Goal: Use online tool/utility: Utilize a website feature to perform a specific function

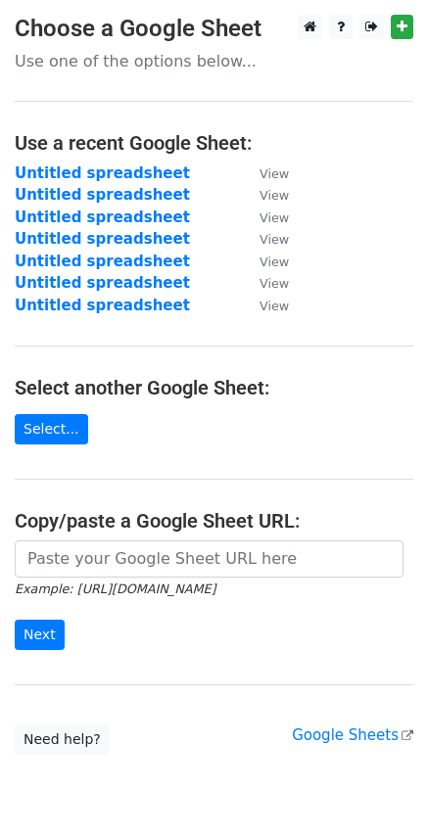
click at [104, 567] on input "url" at bounding box center [209, 558] width 388 height 37
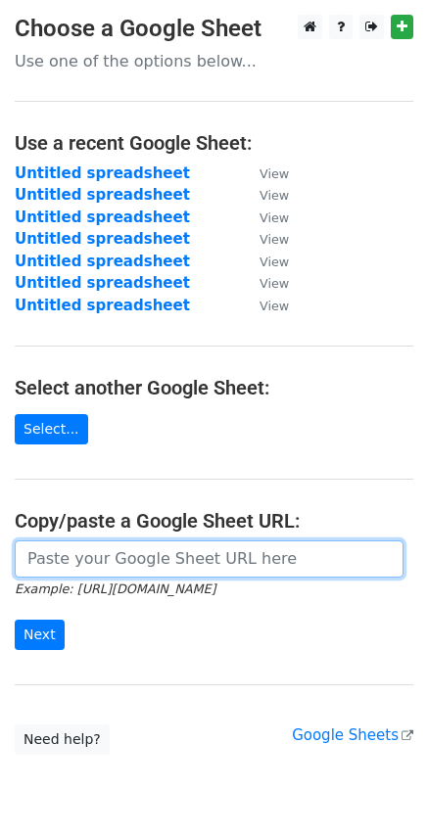
click at [68, 559] on input "url" at bounding box center [209, 558] width 388 height 37
paste input "https://docs.google.com/spreadsheets/d/1RjfHkNNgx8MwrmsmitvRu55Zu1suL6bLFtmQe-S…"
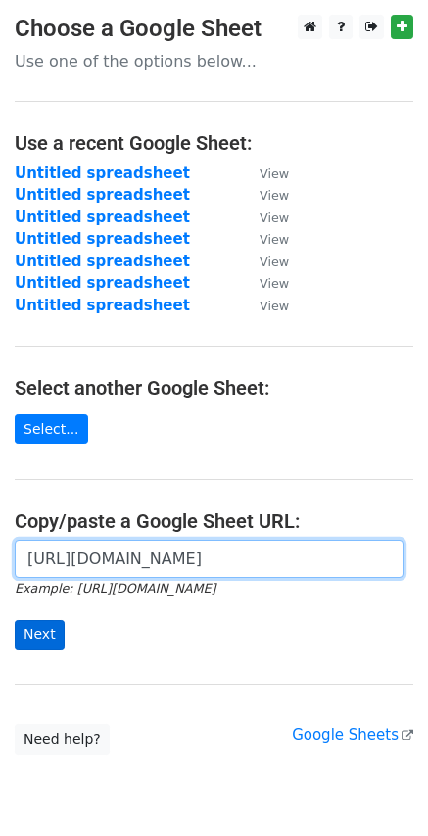
type input "https://docs.google.com/spreadsheets/d/1RjfHkNNgx8MwrmsmitvRu55Zu1suL6bLFtmQe-S…"
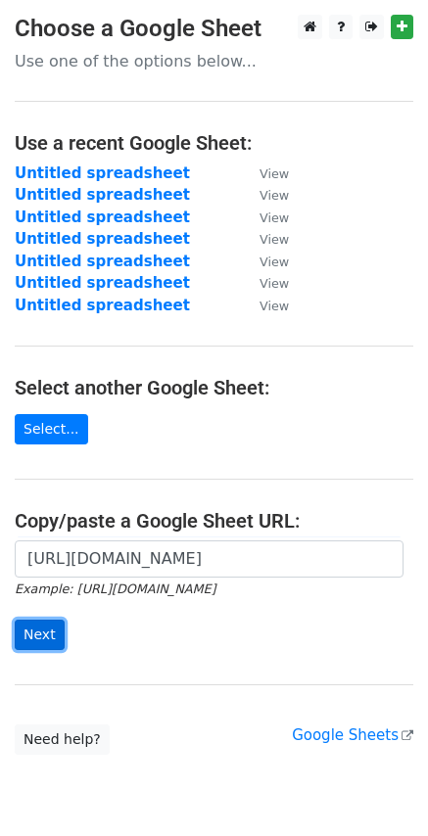
click at [47, 637] on input "Next" at bounding box center [40, 634] width 50 height 30
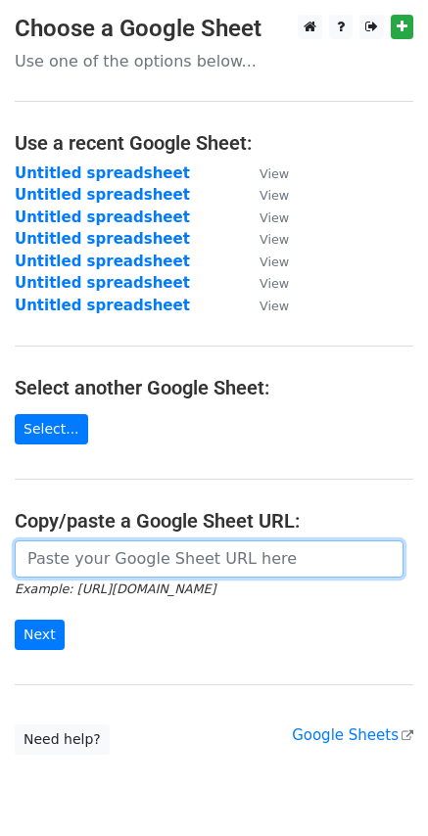
click at [96, 566] on input "url" at bounding box center [209, 558] width 388 height 37
paste input "https://docs.google.com/spreadsheets/d/1RjfHkNNgx8MwrmsmitvRu55Zu1suL6bLFtmQe-S…"
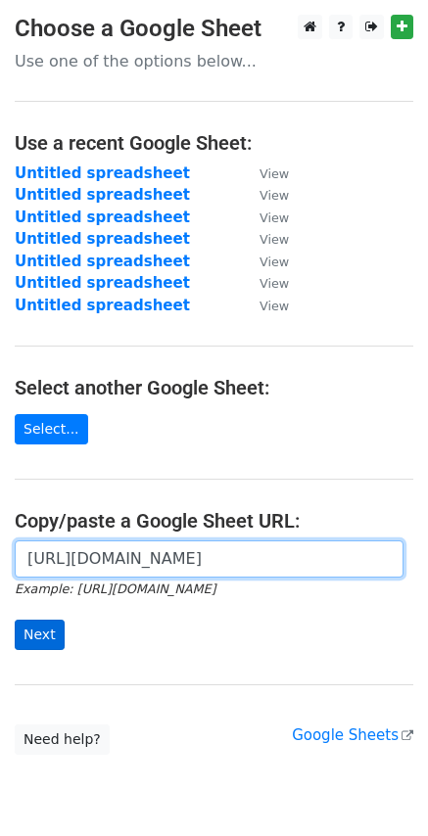
type input "https://docs.google.com/spreadsheets/d/1RjfHkNNgx8MwrmsmitvRu55Zu1suL6bLFtmQe-S…"
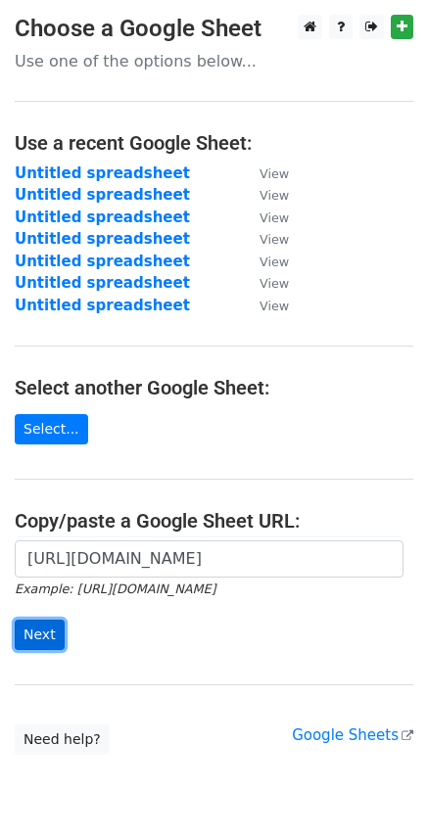
click at [34, 636] on input "Next" at bounding box center [40, 634] width 50 height 30
